Goal: Task Accomplishment & Management: Complete application form

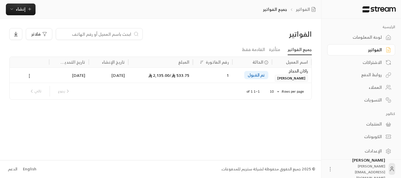
click at [358, 60] on div "الاشتراكات" at bounding box center [357, 63] width 47 height 6
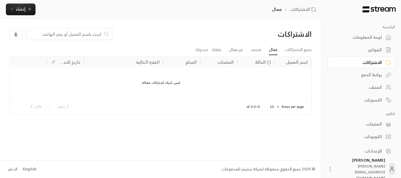
click at [361, 40] on div "لوحة المعلومات" at bounding box center [357, 37] width 47 height 6
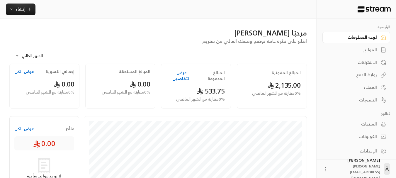
click at [202, 88] on icon at bounding box center [200, 91] width 6 height 6
click at [203, 96] on span "0 % مقارنة مع الشهر الماضي" at bounding box center [200, 99] width 49 height 6
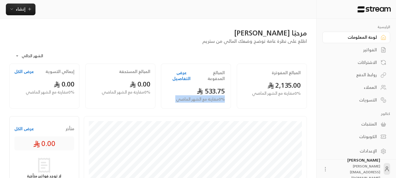
click at [203, 96] on span "0 % مقارنة مع الشهر الماضي" at bounding box center [200, 99] width 49 height 6
click at [142, 82] on span "0.00" at bounding box center [140, 84] width 21 height 12
click at [136, 89] on span "0 % مقارنة مع الشهر الماضي" at bounding box center [126, 92] width 49 height 6
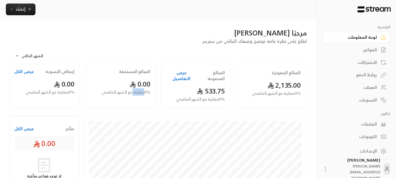
click at [136, 89] on span "0 % مقارنة مع الشهر الماضي" at bounding box center [126, 92] width 49 height 6
click at [157, 92] on div "المبالغ المستحقة 0.00 0 % مقارنة مع الشهر الماضي" at bounding box center [120, 86] width 76 height 45
click at [364, 87] on div "العملاء" at bounding box center [353, 87] width 47 height 6
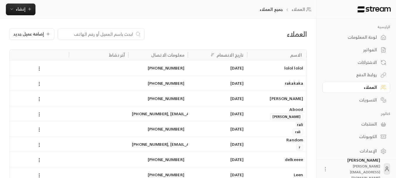
click at [373, 98] on div "التسويات" at bounding box center [353, 100] width 47 height 6
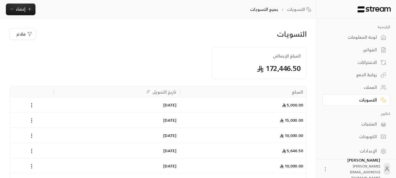
click at [364, 73] on div "روابط الدفع" at bounding box center [353, 75] width 47 height 6
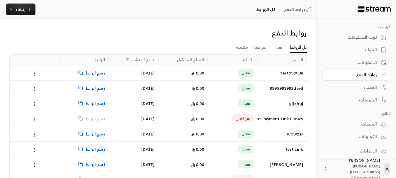
click at [372, 62] on div "الاشتراكات" at bounding box center [353, 63] width 47 height 6
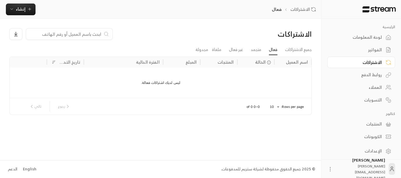
click at [374, 51] on div "الفواتير" at bounding box center [357, 50] width 47 height 6
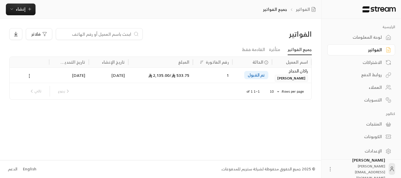
click at [377, 40] on div "لوحة المعلومات" at bounding box center [357, 37] width 47 height 6
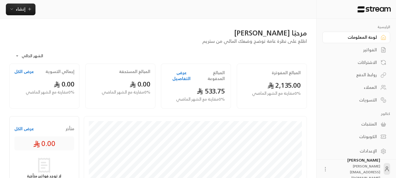
click at [377, 49] on link "الفواتير" at bounding box center [357, 49] width 68 height 11
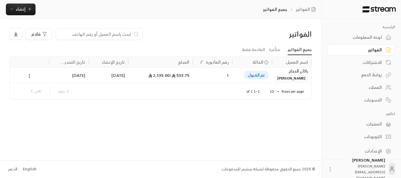
click at [369, 61] on div "الاشتراكات" at bounding box center [357, 63] width 47 height 6
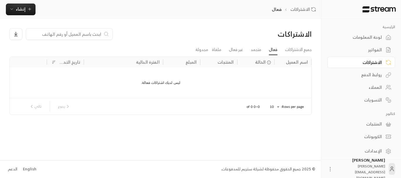
click at [374, 74] on div "روابط الدفع" at bounding box center [357, 75] width 47 height 6
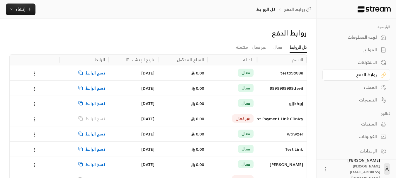
click at [355, 65] on link "الاشتراكات" at bounding box center [357, 62] width 68 height 11
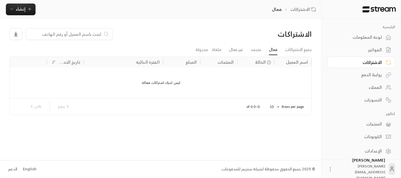
click at [368, 90] on div "العملاء" at bounding box center [357, 87] width 47 height 6
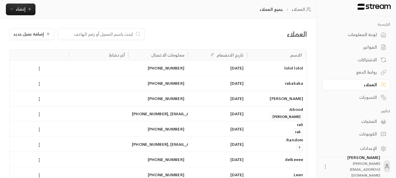
click at [360, 120] on div "المنتجات" at bounding box center [353, 122] width 47 height 6
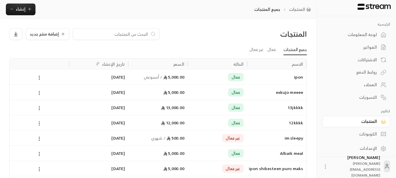
click at [357, 134] on div "الكوبونات" at bounding box center [353, 134] width 47 height 6
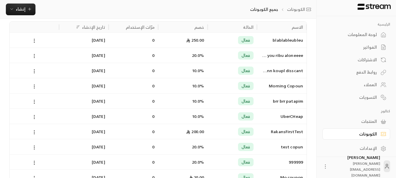
scroll to position [88, 0]
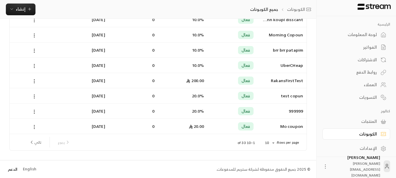
click at [13, 170] on link "الدعم" at bounding box center [12, 169] width 13 height 11
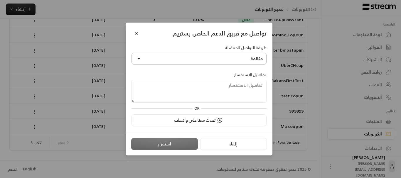
click at [231, 57] on button "مكالمة" at bounding box center [198, 59] width 135 height 12
click at [233, 48] on label "طريقة التواصل المفضلة" at bounding box center [246, 48] width 42 height 6
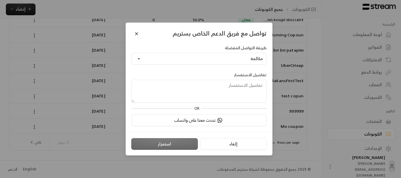
click at [244, 34] on span "تواصل مع فريق الدعم الخاص بستريم" at bounding box center [219, 33] width 94 height 10
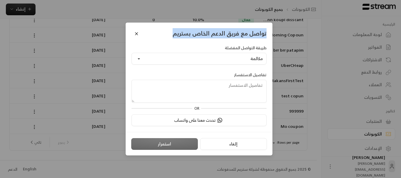
click at [244, 34] on span "تواصل مع فريق الدعم الخاص بستريم" at bounding box center [219, 33] width 94 height 10
click at [139, 34] on button "Close" at bounding box center [136, 33] width 10 height 10
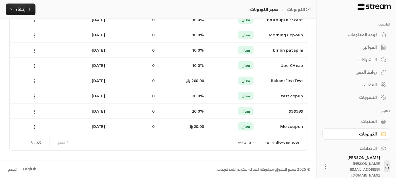
click at [32, 169] on div "English" at bounding box center [29, 169] width 13 height 6
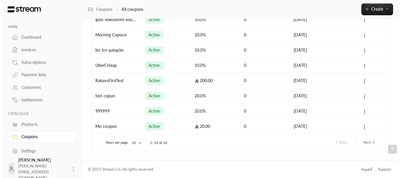
scroll to position [88, 0]
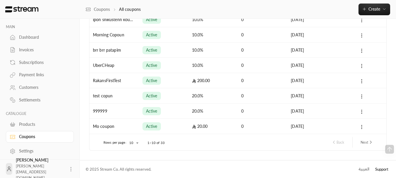
click at [378, 167] on link "Support" at bounding box center [381, 169] width 17 height 11
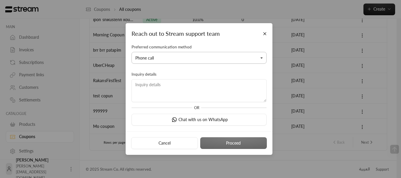
click at [170, 58] on button "Phone call" at bounding box center [198, 58] width 135 height 12
click at [161, 84] on link "WhatsApp" at bounding box center [198, 85] width 127 height 11
click at [164, 81] on textarea at bounding box center [198, 90] width 135 height 23
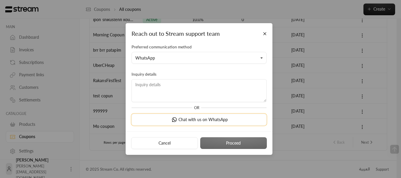
click at [192, 122] on button "Chat with us on WhatsApp" at bounding box center [198, 120] width 135 height 12
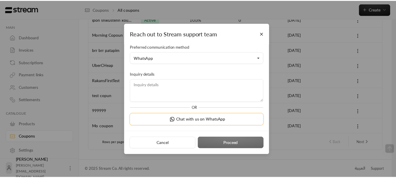
scroll to position [0, 0]
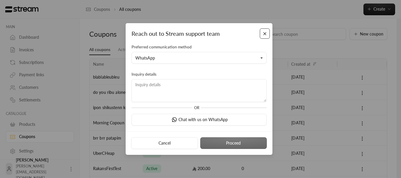
click at [264, 32] on button "Close" at bounding box center [265, 33] width 10 height 10
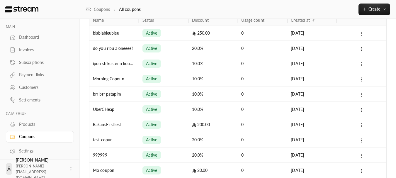
scroll to position [88, 0]
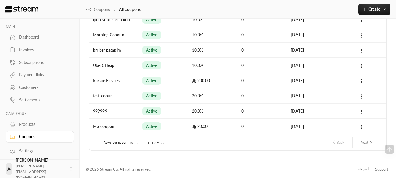
click at [112, 165] on div "© 2025 Stream Co. All rights reserved. العربية Support" at bounding box center [238, 169] width 305 height 18
click at [68, 170] on div "Khalid Alsaeed khalid@streampay.sa" at bounding box center [40, 169] width 68 height 19
click at [68, 167] on icon at bounding box center [71, 169] width 6 height 6
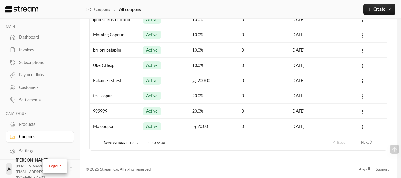
click at [83, 151] on div at bounding box center [200, 89] width 401 height 178
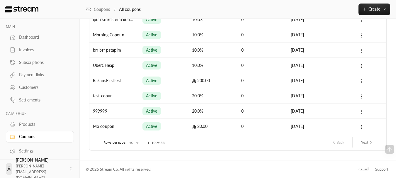
click at [43, 152] on div "Settings" at bounding box center [43, 151] width 48 height 6
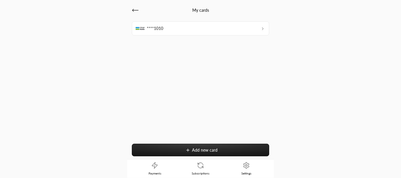
click at [133, 12] on icon at bounding box center [135, 10] width 7 height 7
drag, startPoint x: 144, startPoint y: 22, endPoint x: 288, endPoint y: 32, distance: 144.9
click at [288, 32] on div "Authentication is unsuccessful or not attempted by the cardholder." at bounding box center [337, 22] width 132 height 19
click at [157, 170] on link "Payments" at bounding box center [155, 169] width 46 height 18
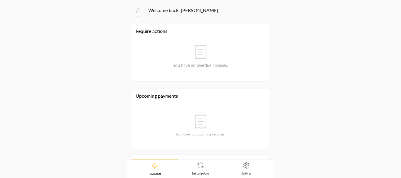
click at [203, 168] on icon at bounding box center [200, 165] width 7 height 7
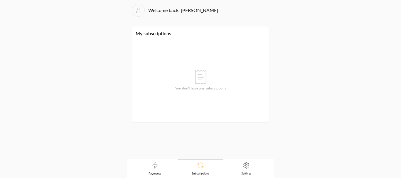
click at [160, 163] on link "Payments" at bounding box center [155, 169] width 46 height 18
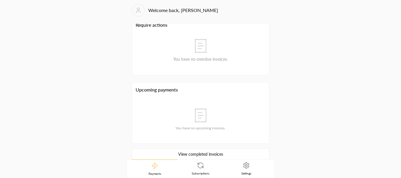
scroll to position [12, 0]
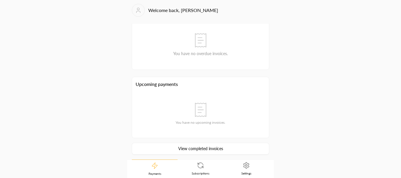
click at [188, 146] on link "View completed invoices" at bounding box center [200, 149] width 137 height 12
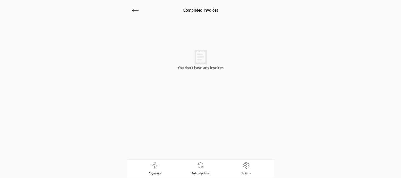
click at [140, 9] on div "Completed invoices" at bounding box center [200, 10] width 137 height 13
click at [209, 166] on link "Subscriptions" at bounding box center [200, 169] width 46 height 18
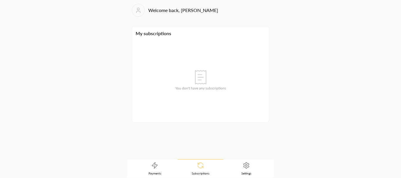
click at [249, 174] on span "Settings" at bounding box center [246, 173] width 10 height 4
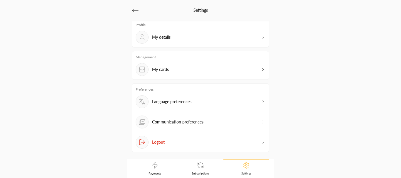
scroll to position [3, 0]
click at [205, 77] on div "Management My cards" at bounding box center [200, 64] width 137 height 29
click at [206, 71] on div "My cards" at bounding box center [201, 68] width 130 height 13
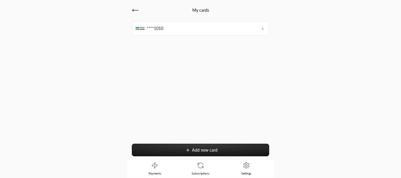
click at [261, 28] on icon at bounding box center [262, 28] width 5 height 5
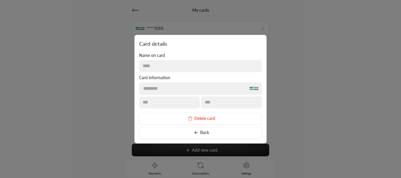
click at [209, 115] on button "Delete card" at bounding box center [200, 119] width 123 height 12
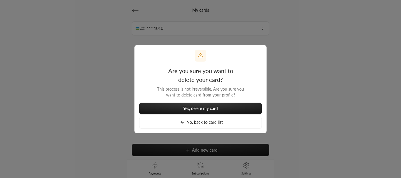
click at [209, 108] on span "Yes, delete my card" at bounding box center [200, 108] width 35 height 5
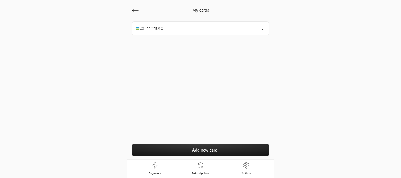
drag, startPoint x: 172, startPoint y: 24, endPoint x: 315, endPoint y: 35, distance: 143.3
click at [315, 35] on div "Your card has been successfully deleted" at bounding box center [200, 25] width 401 height 32
click at [150, 27] on span "****1010" at bounding box center [155, 29] width 16 height 6
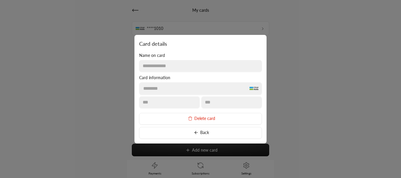
click at [201, 119] on button "Delete card" at bounding box center [200, 119] width 123 height 12
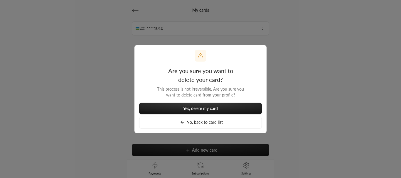
click at [207, 106] on span "Yes, delete my card" at bounding box center [200, 108] width 35 height 5
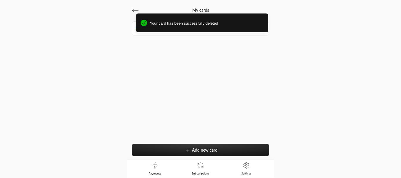
drag, startPoint x: 174, startPoint y: 25, endPoint x: 297, endPoint y: 16, distance: 123.6
click at [268, 17] on div "Your card has been successfully deleted" at bounding box center [202, 22] width 132 height 19
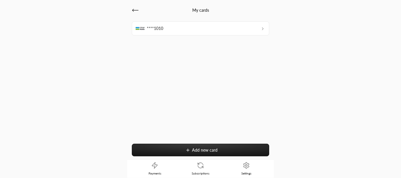
click at [262, 26] on button at bounding box center [262, 29] width 5 height 6
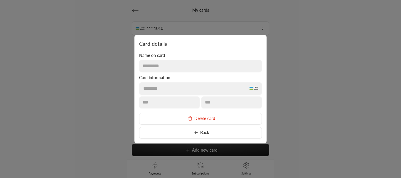
click at [198, 121] on button "Delete card" at bounding box center [200, 119] width 123 height 12
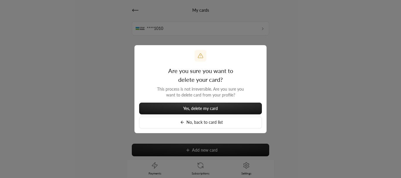
click at [203, 108] on span "Yes, delete my card" at bounding box center [200, 108] width 35 height 5
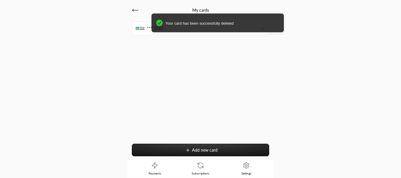
drag, startPoint x: 166, startPoint y: 28, endPoint x: 333, endPoint y: 39, distance: 167.6
click at [321, 37] on div "Your card has been successfully deleted" at bounding box center [200, 25] width 401 height 32
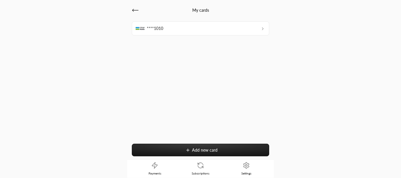
click at [261, 30] on icon at bounding box center [262, 28] width 5 height 5
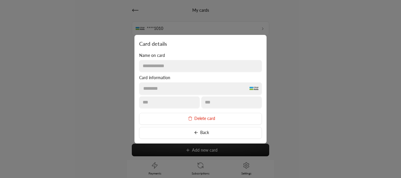
click at [188, 116] on icon at bounding box center [190, 118] width 5 height 5
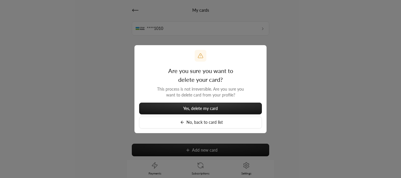
click at [207, 109] on span "Yes, delete my card" at bounding box center [200, 108] width 35 height 5
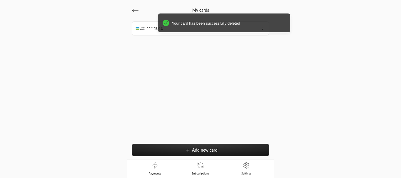
drag, startPoint x: 185, startPoint y: 23, endPoint x: 205, endPoint y: 21, distance: 20.0
click at [205, 21] on span "Your card has been successfully deleted" at bounding box center [229, 24] width 114 height 6
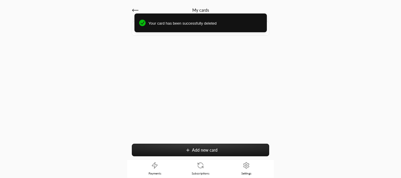
drag, startPoint x: 350, startPoint y: 64, endPoint x: 348, endPoint y: 53, distance: 10.7
click at [350, 64] on div "My cards ****1010 Add new card Payments Subscriptions Settings" at bounding box center [200, 89] width 401 height 178
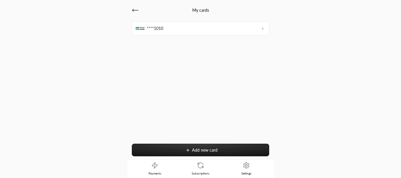
drag, startPoint x: 342, startPoint y: 73, endPoint x: 324, endPoint y: 40, distance: 37.7
click at [340, 68] on div "My cards ****1010 Add new card Payments Subscriptions Settings" at bounding box center [200, 89] width 401 height 178
click at [246, 173] on span "Settings" at bounding box center [246, 173] width 10 height 4
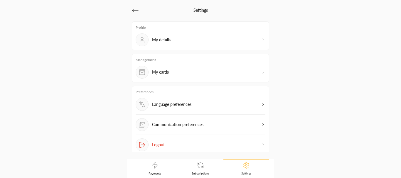
click at [216, 121] on div "Communication preferences" at bounding box center [201, 126] width 130 height 17
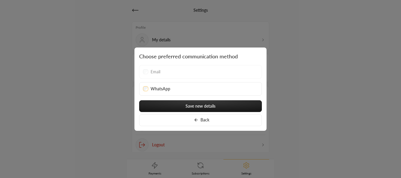
click at [215, 118] on button "Back" at bounding box center [200, 120] width 123 height 12
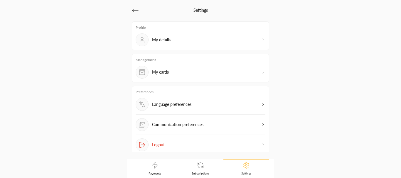
click at [194, 40] on div "My details" at bounding box center [201, 39] width 130 height 13
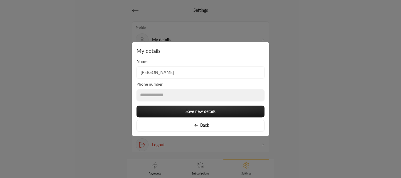
drag, startPoint x: 194, startPoint y: 110, endPoint x: 173, endPoint y: 74, distance: 42.1
click at [177, 82] on div "**********" at bounding box center [200, 95] width 128 height 73
click at [173, 69] on input "[PERSON_NAME]" at bounding box center [200, 72] width 128 height 12
type input "ziad"
click at [166, 113] on button "Save new details" at bounding box center [200, 112] width 128 height 12
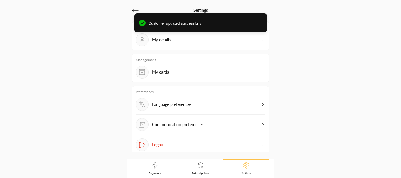
click at [157, 170] on link "Payments" at bounding box center [155, 169] width 46 height 18
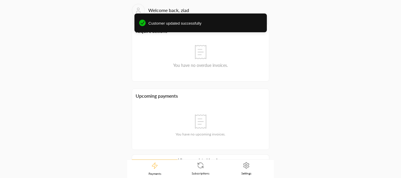
click at [189, 166] on link "Subscriptions" at bounding box center [200, 169] width 46 height 18
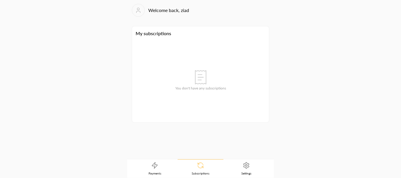
click at [246, 159] on nav "Payments Subscriptions Settings" at bounding box center [200, 168] width 147 height 19
click at [242, 164] on link "Settings" at bounding box center [246, 169] width 46 height 18
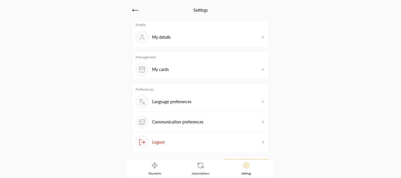
scroll to position [3, 0]
click at [260, 142] on icon "button" at bounding box center [262, 141] width 5 height 5
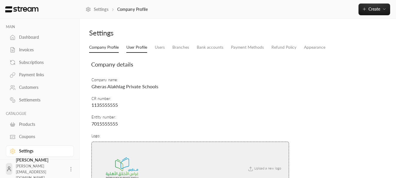
click at [138, 47] on link "User Profile" at bounding box center [136, 47] width 21 height 11
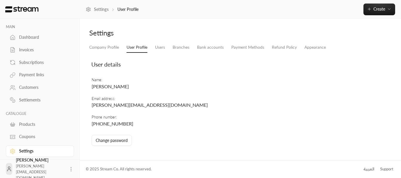
click at [27, 46] on link "Invoices" at bounding box center [40, 49] width 68 height 11
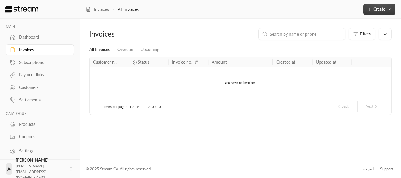
drag, startPoint x: 380, startPoint y: 9, endPoint x: 366, endPoint y: 7, distance: 15.0
click at [366, 7] on button "Create" at bounding box center [379, 10] width 32 height 12
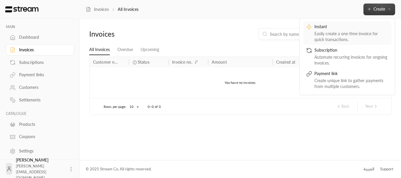
click at [312, 34] on div "Instant Easily create a one-time invoice for quick transactions." at bounding box center [347, 33] width 82 height 19
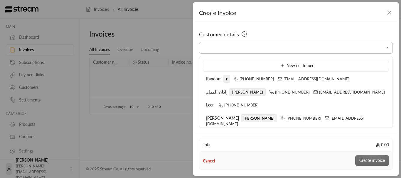
click at [270, 45] on input "Select customer" at bounding box center [296, 48] width 194 height 10
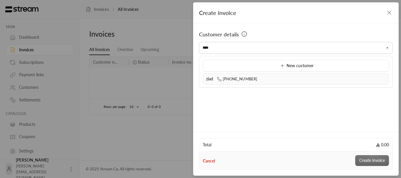
click at [259, 79] on div "ziad +966569088179" at bounding box center [296, 79] width 180 height 6
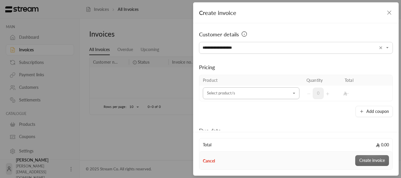
type input "**********"
click at [245, 89] on input "Select customer" at bounding box center [251, 93] width 97 height 10
type input "*"
click at [228, 135] on span "exkujo meeee" at bounding box center [224, 133] width 25 height 5
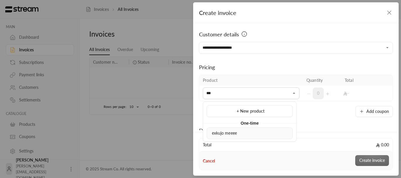
type input "***"
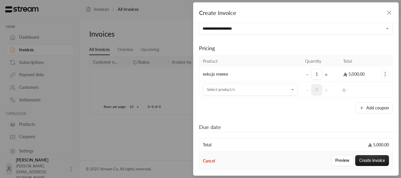
scroll to position [29, 0]
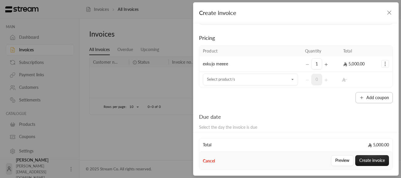
click at [356, 98] on button "Add coupon" at bounding box center [373, 97] width 37 height 11
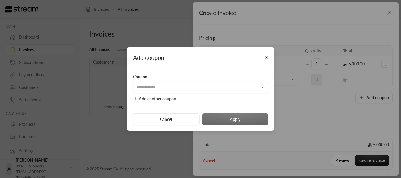
click at [169, 96] on button "Add another coupon" at bounding box center [155, 99] width 44 height 6
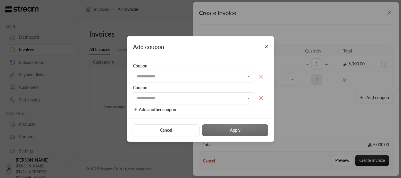
click at [258, 99] on icon at bounding box center [260, 98] width 7 height 7
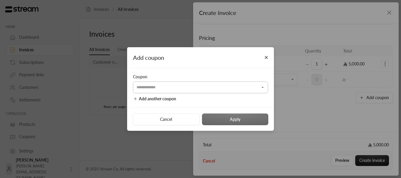
click at [214, 89] on input "Select customer" at bounding box center [200, 87] width 135 height 10
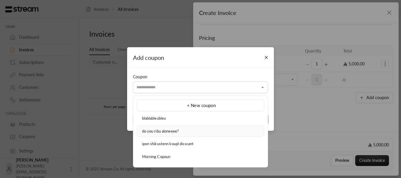
click at [185, 131] on div "do you ribu aloneeee?" at bounding box center [200, 131] width 121 height 6
type input "**********"
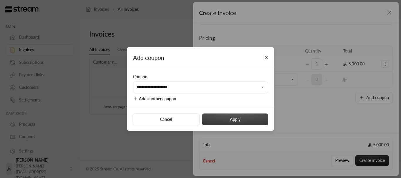
click at [236, 119] on button "Apply" at bounding box center [235, 120] width 66 height 12
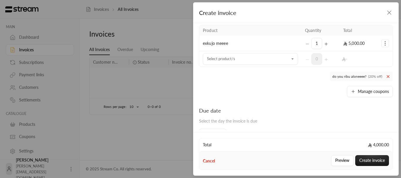
scroll to position [59, 0]
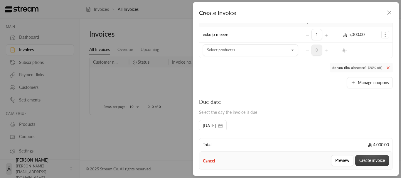
click at [366, 157] on button "Create invoice" at bounding box center [372, 160] width 34 height 11
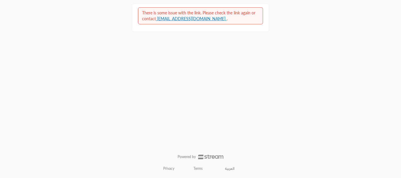
click at [197, 14] on div "There is some issue with the link. Please check the link again or contact [EMAI…" at bounding box center [200, 16] width 117 height 12
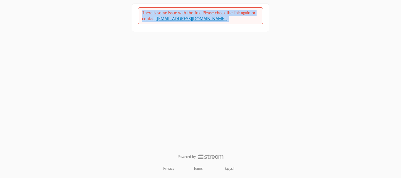
click at [197, 14] on div "There is some issue with the link. Please check the link again or contact [EMAI…" at bounding box center [200, 16] width 117 height 12
click at [221, 19] on div "There is some issue with the link. Please check the link again or contact [EMAI…" at bounding box center [200, 16] width 117 height 12
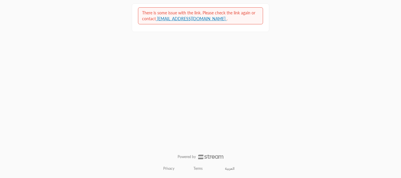
click at [230, 169] on link "العربية" at bounding box center [229, 168] width 16 height 9
